Goal: Task Accomplishment & Management: Complete application form

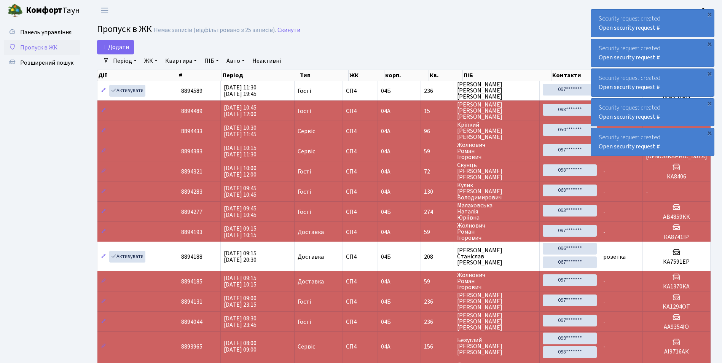
select select "25"
click at [30, 32] on span "Панель управління" at bounding box center [45, 32] width 51 height 8
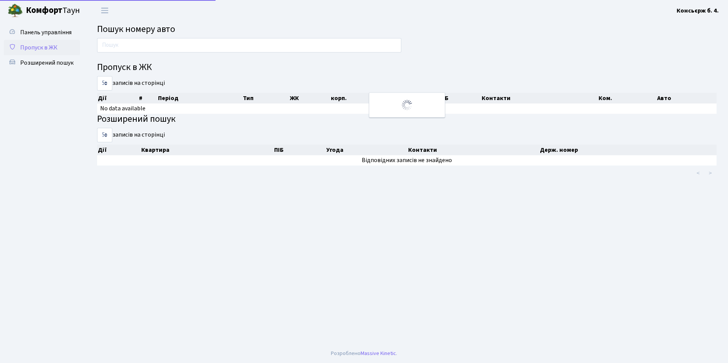
click at [34, 46] on span "Пропуск в ЖК" at bounding box center [38, 47] width 37 height 8
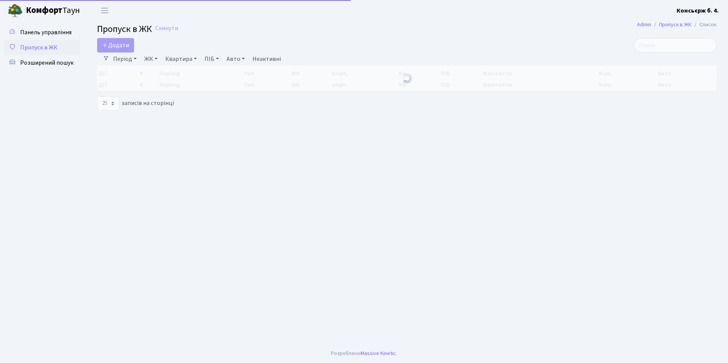
select select "25"
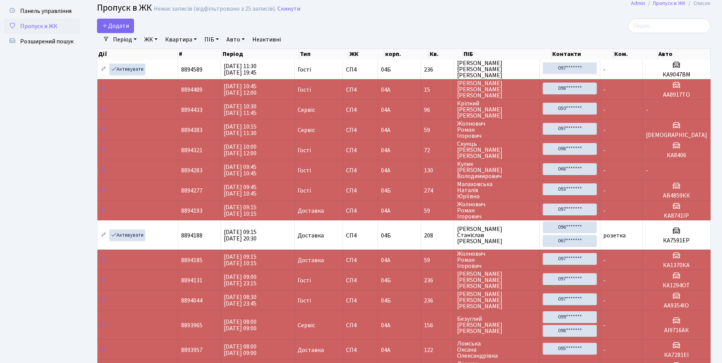
scroll to position [38, 0]
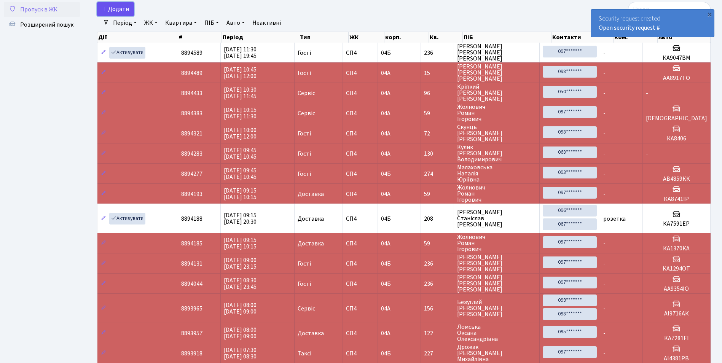
click at [124, 8] on span "Додати" at bounding box center [115, 9] width 27 height 8
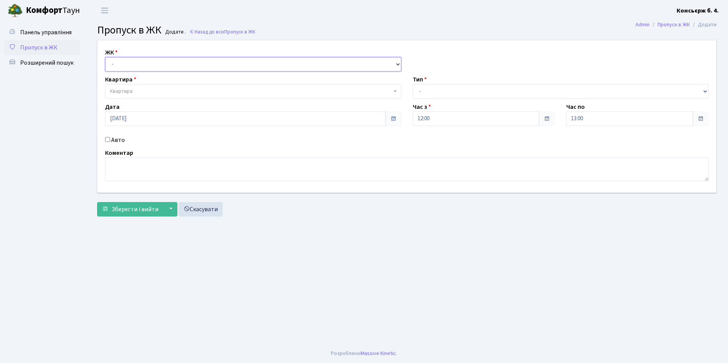
click at [131, 61] on select "- СП4, Столичне шосе, 5" at bounding box center [253, 64] width 296 height 14
click at [128, 97] on span "Квартира" at bounding box center [253, 91] width 296 height 14
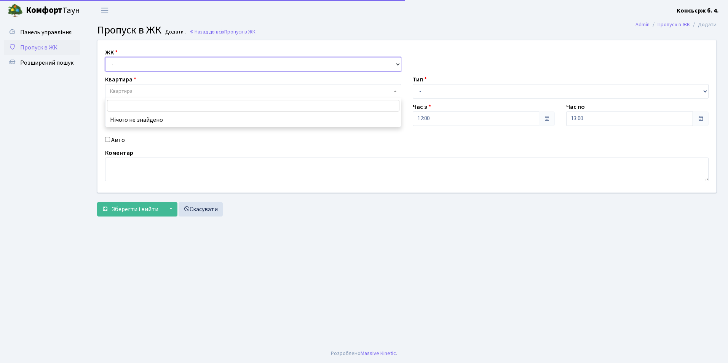
click at [121, 63] on select "- СП4, Столичне шосе, 5" at bounding box center [253, 64] width 296 height 14
select select "325"
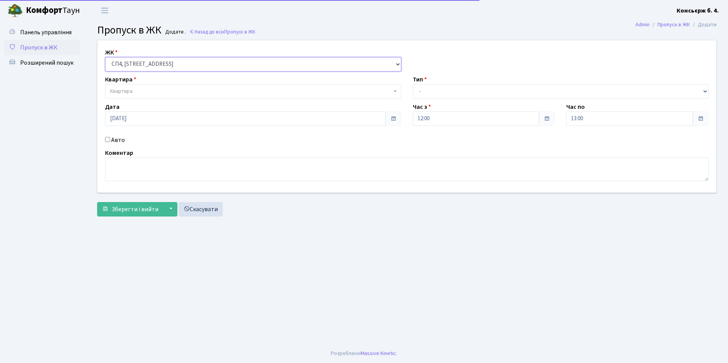
click at [105, 57] on select "- СП4, Столичне шосе, 5" at bounding box center [253, 64] width 296 height 14
select select
click at [124, 96] on span "Квартира" at bounding box center [253, 91] width 296 height 14
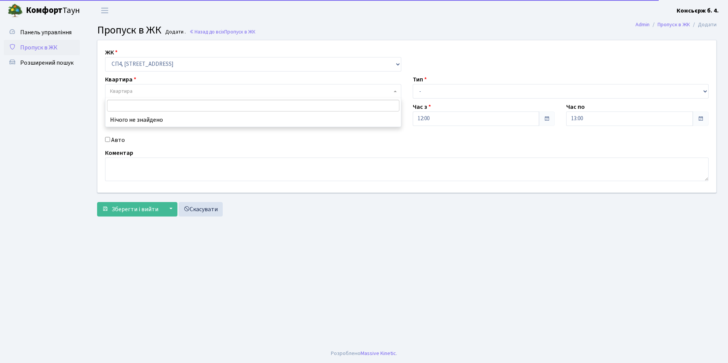
click at [139, 100] on input "search" at bounding box center [253, 106] width 292 height 12
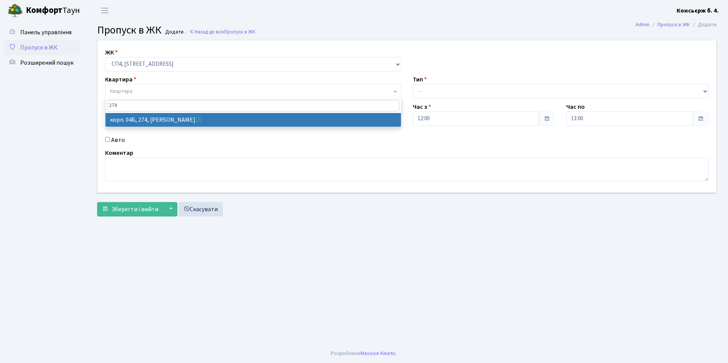
type input "274"
select select "21302"
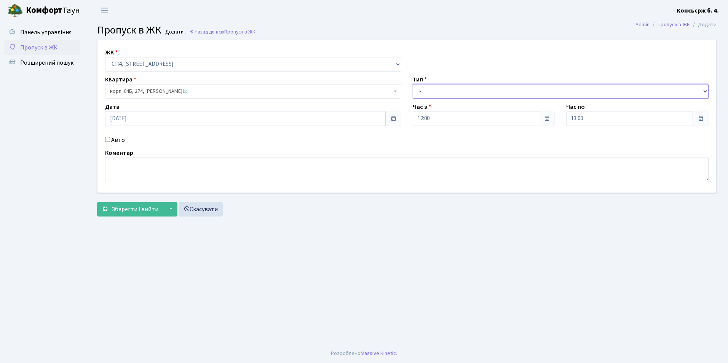
click at [437, 92] on select "- Доставка Таксі Гості Сервіс" at bounding box center [561, 91] width 296 height 14
select select "18"
click at [413, 84] on select "- Доставка Таксі Гості Сервіс" at bounding box center [561, 91] width 296 height 14
click at [112, 140] on label "Авто" at bounding box center [118, 139] width 14 height 9
click at [110, 140] on input "Авто" at bounding box center [107, 139] width 5 height 5
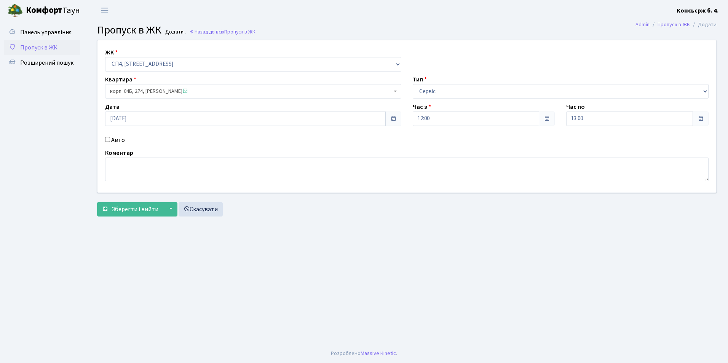
checkbox input "true"
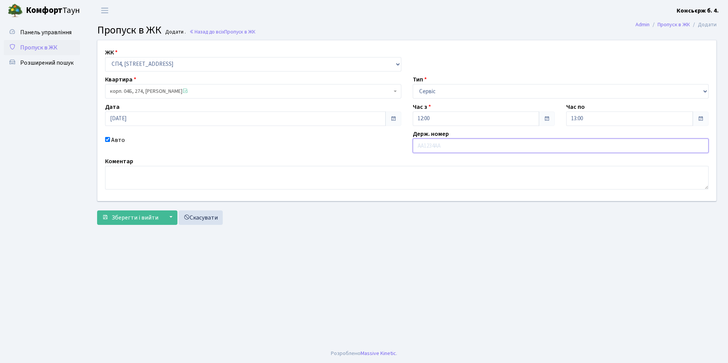
click at [482, 149] on input "text" at bounding box center [561, 146] width 296 height 14
type input "ам9765нв"
click at [103, 219] on span "submit" at bounding box center [105, 217] width 6 height 6
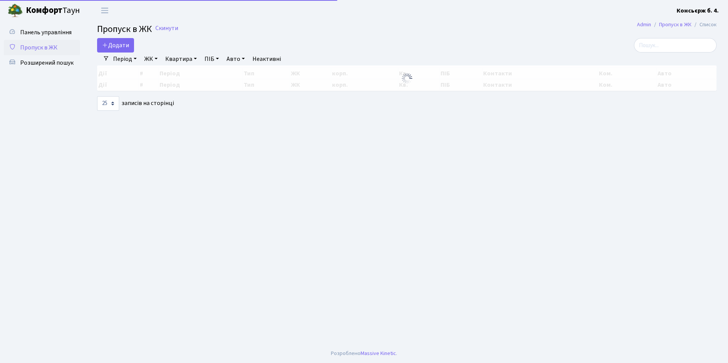
select select "25"
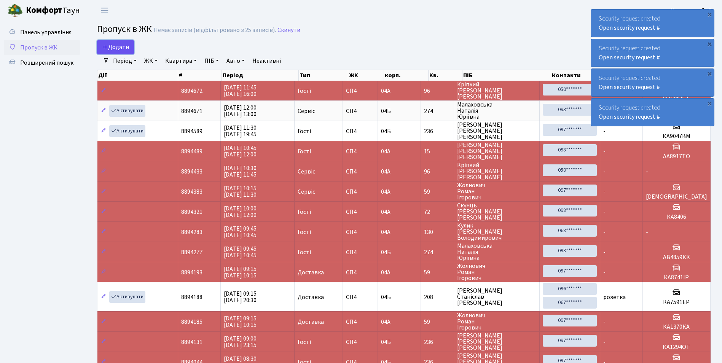
click at [111, 47] on span "Додати" at bounding box center [115, 47] width 27 height 8
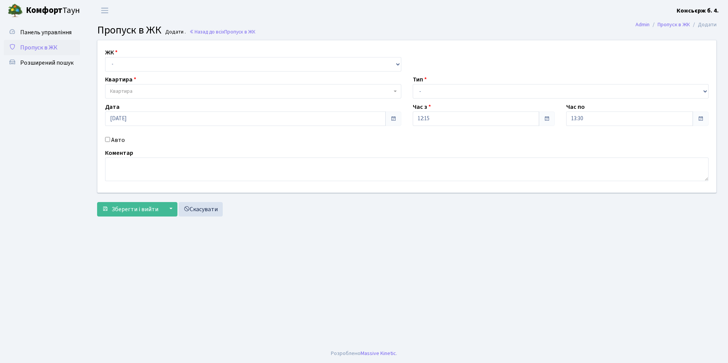
click at [133, 86] on span "Квартира" at bounding box center [253, 91] width 296 height 14
click at [127, 57] on select "- СП4, Столичне шосе, 5" at bounding box center [253, 64] width 296 height 14
select select "325"
click at [105, 57] on select "- СП4, Столичне шосе, 5" at bounding box center [253, 64] width 296 height 14
select select
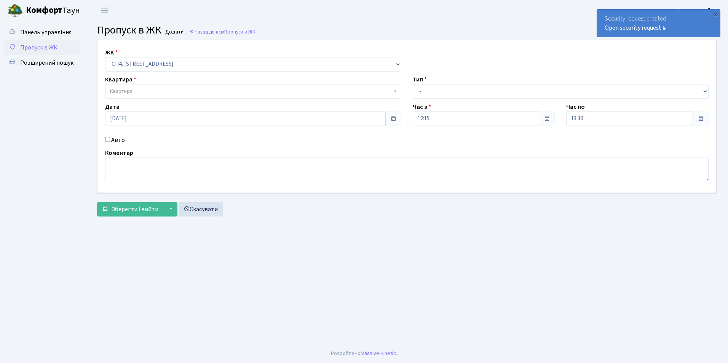
click at [122, 89] on span "Квартира" at bounding box center [121, 92] width 22 height 8
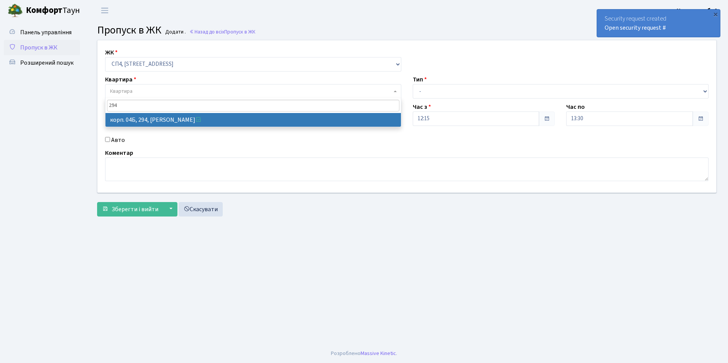
type input "294"
select select "21322"
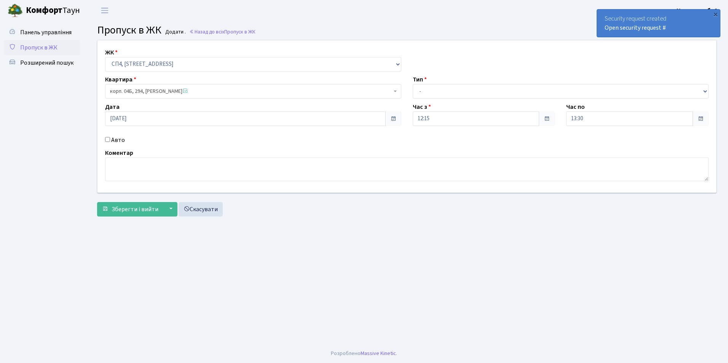
click at [107, 141] on input "Авто" at bounding box center [107, 139] width 5 height 5
checkbox input "true"
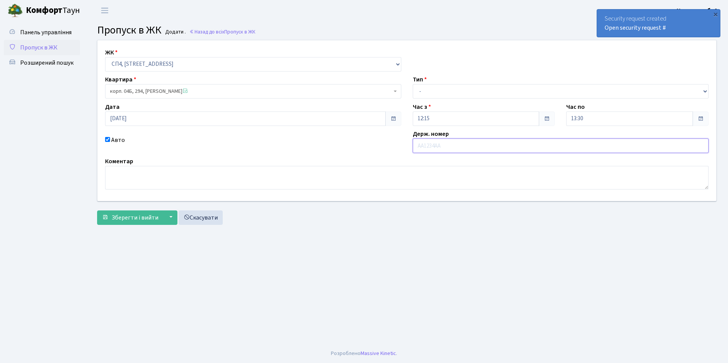
click at [466, 144] on input "text" at bounding box center [561, 146] width 296 height 14
type input "АА5516ОЕ"
click at [434, 91] on select "- Доставка Таксі Гості Сервіс" at bounding box center [561, 91] width 296 height 14
select select "18"
click at [413, 84] on select "- Доставка Таксі Гості Сервіс" at bounding box center [561, 91] width 296 height 14
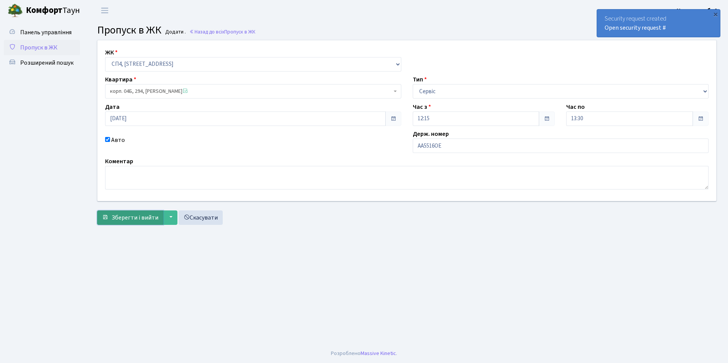
click at [134, 215] on span "Зберегти і вийти" at bounding box center [135, 218] width 47 height 8
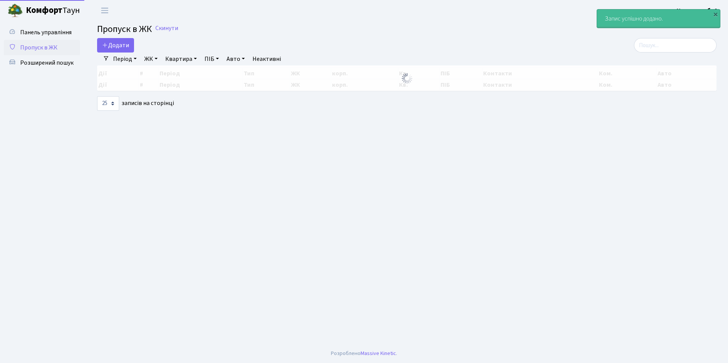
select select "25"
